Goal: Find specific page/section: Find specific page/section

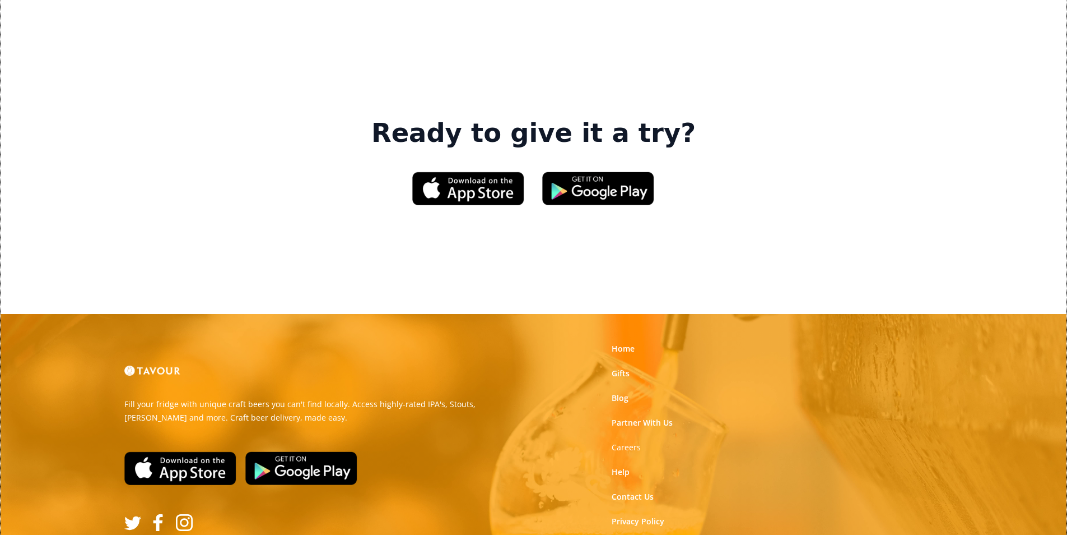
scroll to position [1695, 0]
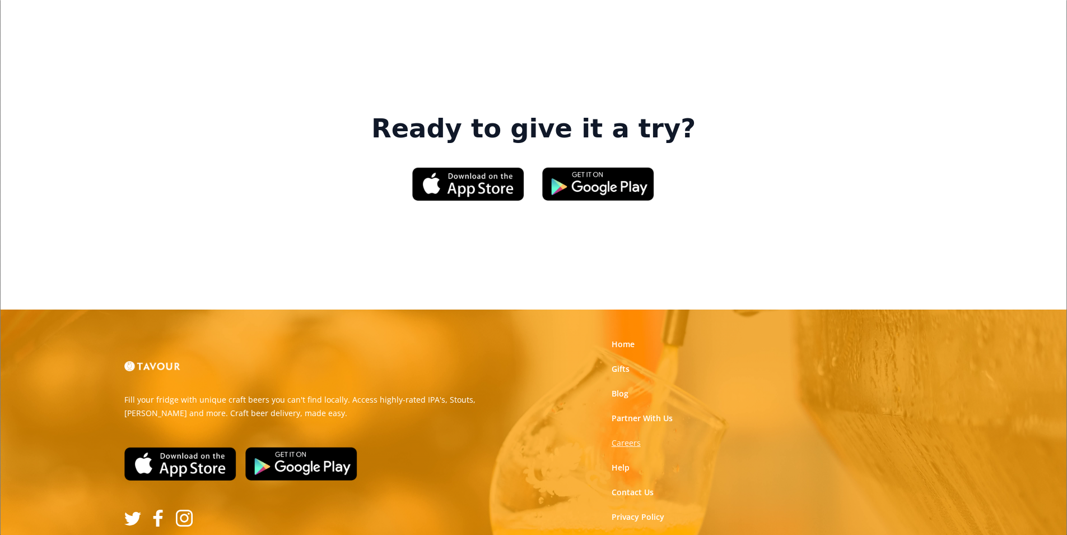
click at [634, 437] on strong "Careers" at bounding box center [626, 442] width 29 height 11
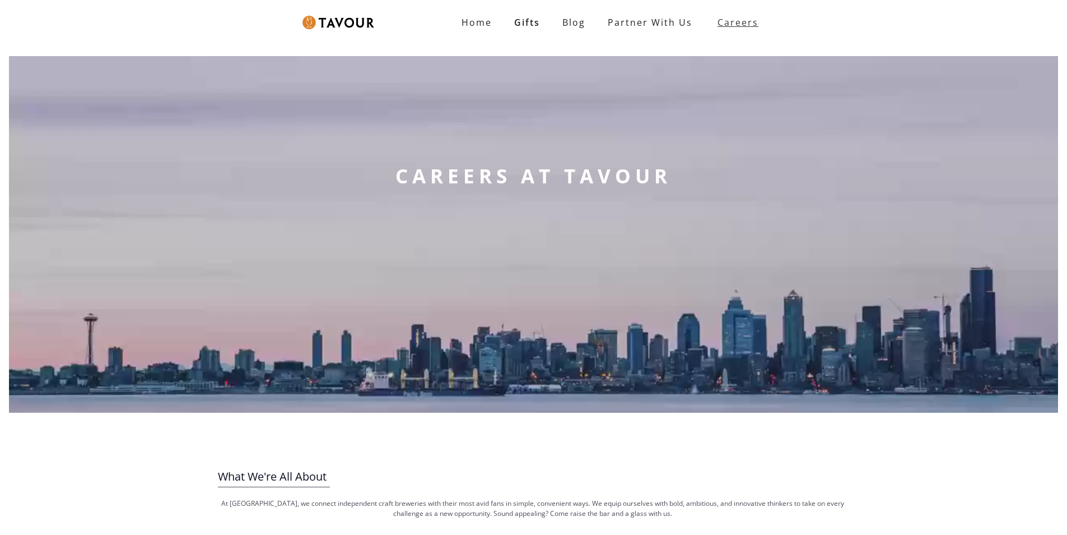
click at [746, 25] on strong "Careers" at bounding box center [738, 22] width 41 height 22
drag, startPoint x: 703, startPoint y: 114, endPoint x: 709, endPoint y: 76, distance: 38.0
click at [605, 19] on link "partner with us" at bounding box center [650, 22] width 107 height 22
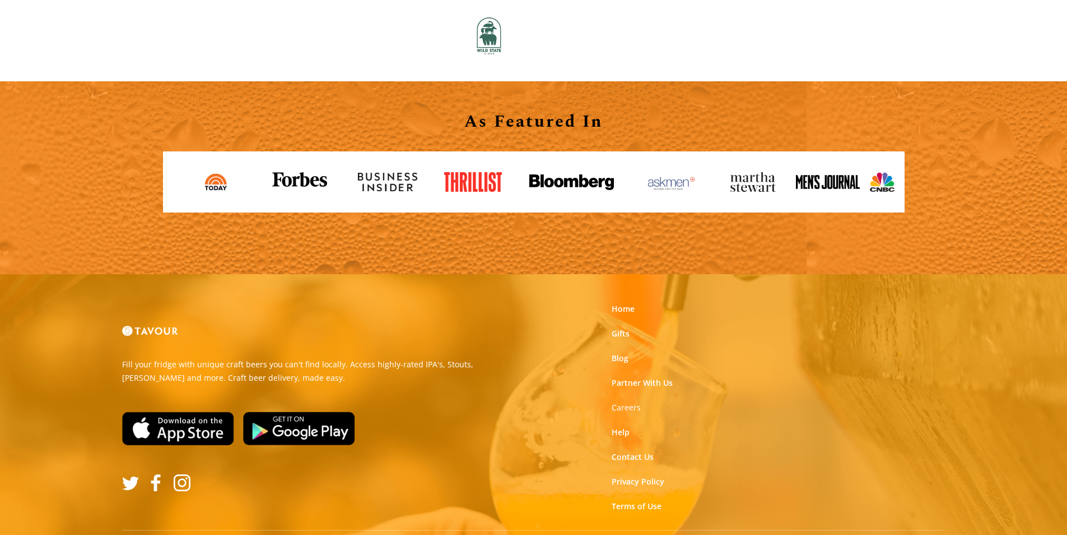
scroll to position [1237, 0]
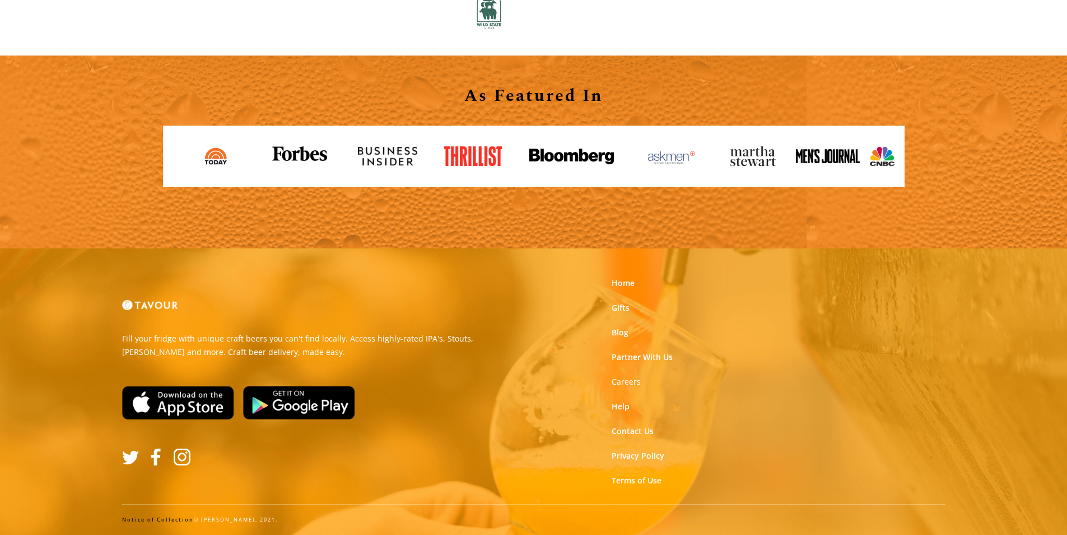
drag, startPoint x: 557, startPoint y: 275, endPoint x: 559, endPoint y: 283, distance: 7.9
click at [635, 384] on strong "Careers" at bounding box center [626, 381] width 29 height 11
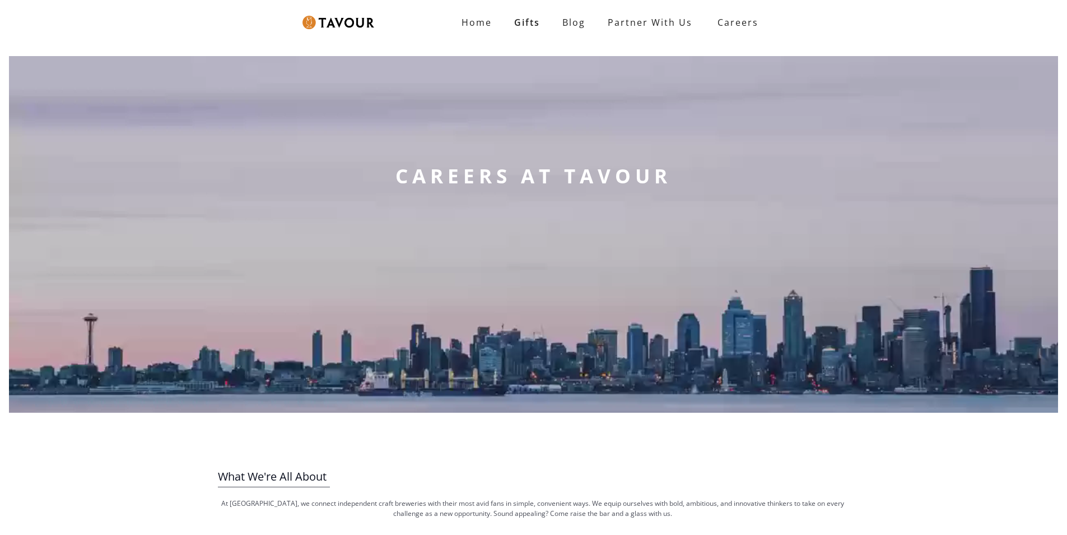
scroll to position [168, 0]
